Goal: Information Seeking & Learning: Learn about a topic

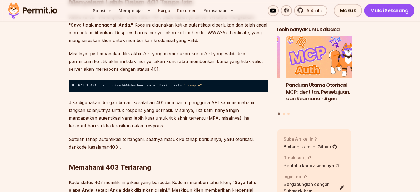
scroll to position [993, 0]
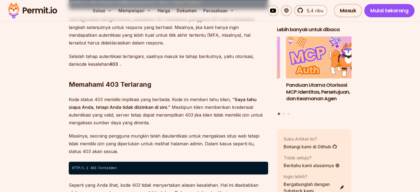
drag, startPoint x: 80, startPoint y: 108, endPoint x: 164, endPoint y: 131, distance: 87.7
click at [164, 126] on p "Kode status 403 memiliki implikasi yang berbeda. Kode ini memberi tahu klien, "…" at bounding box center [168, 110] width 199 height 31
drag, startPoint x: 164, startPoint y: 131, endPoint x: 60, endPoint y: 111, distance: 106.2
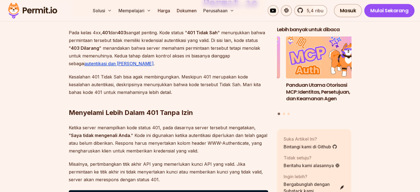
scroll to position [828, 0]
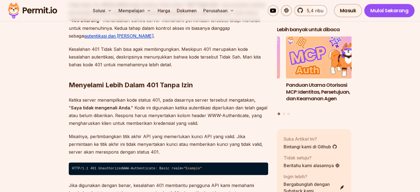
drag, startPoint x: 62, startPoint y: 107, endPoint x: 212, endPoint y: 120, distance: 150.0
click at [212, 120] on p "Ketika server menampilkan kode status 401, pada dasarnya server tersebut mengat…" at bounding box center [168, 111] width 199 height 31
drag, startPoint x: 64, startPoint y: 96, endPoint x: 219, endPoint y: 123, distance: 157.3
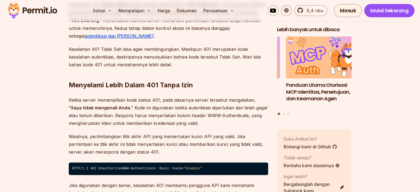
click at [219, 123] on p "Ketika server menampilkan kode status 401, pada dasarnya server tersebut mengat…" at bounding box center [168, 111] width 199 height 31
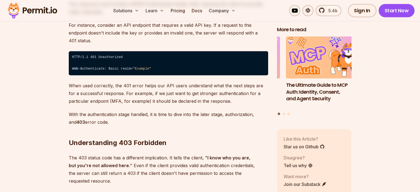
scroll to position [853, 0]
